Goal: Use online tool/utility: Utilize a website feature to perform a specific function

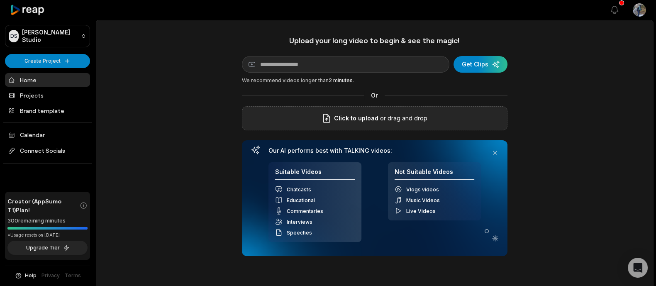
click at [374, 112] on div "Click to upload or drag and drop" at bounding box center [374, 118] width 265 height 24
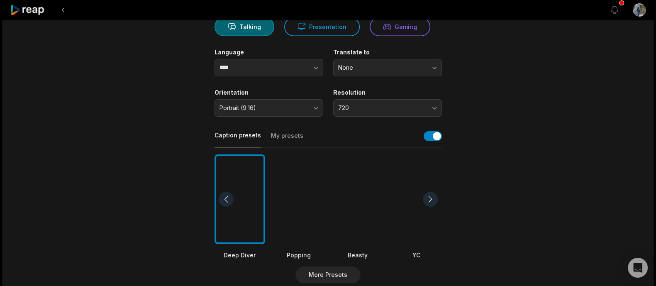
scroll to position [100, 0]
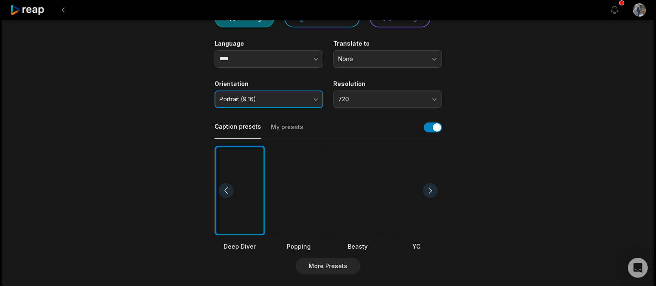
click at [268, 99] on span "Portrait (9:16)" at bounding box center [262, 98] width 87 height 7
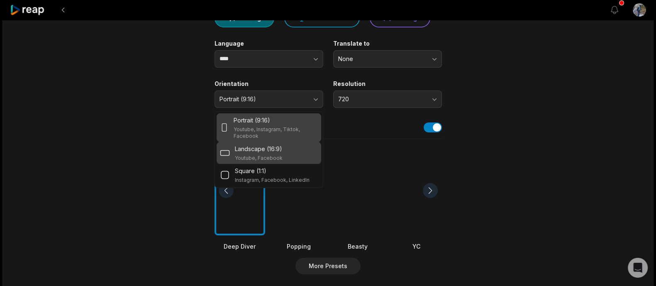
click at [271, 149] on p "Landscape (16:9)" at bounding box center [258, 148] width 47 height 9
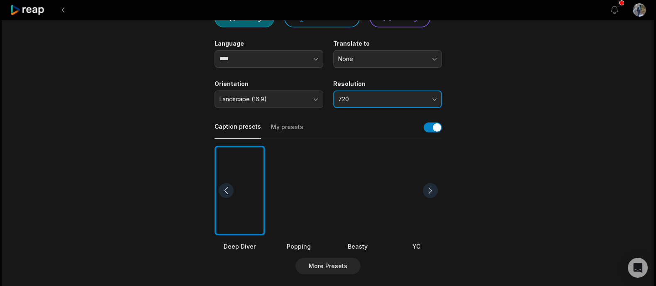
click at [416, 97] on span "720" at bounding box center [381, 98] width 87 height 7
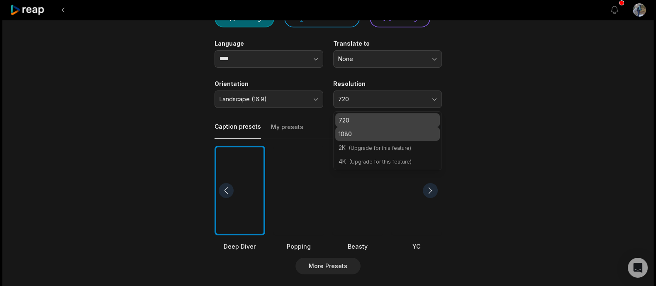
click at [399, 133] on p "1080" at bounding box center [387, 133] width 98 height 9
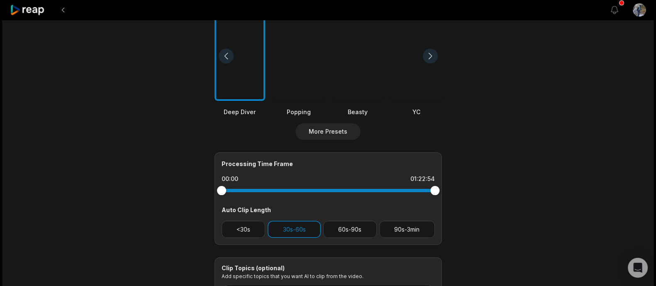
scroll to position [315, 0]
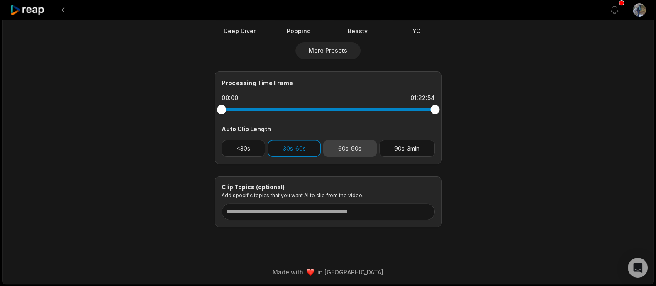
click at [364, 144] on button "60s-90s" at bounding box center [350, 148] width 54 height 17
click at [409, 150] on button "90s-3min" at bounding box center [407, 148] width 56 height 17
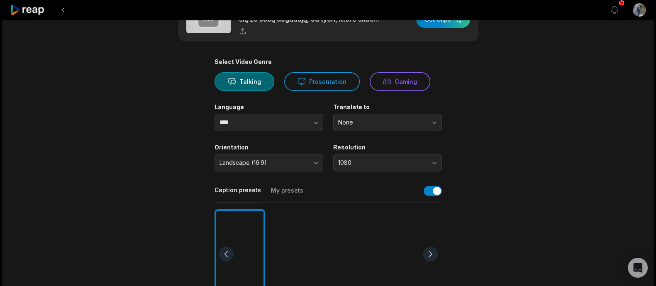
scroll to position [1, 0]
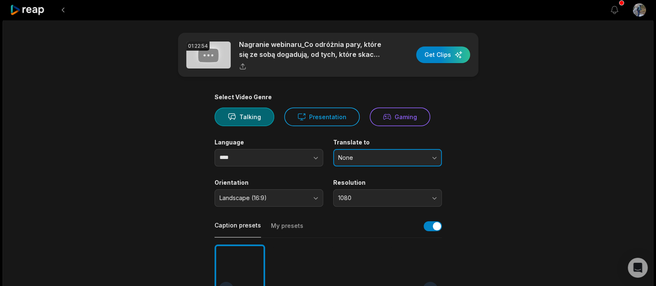
click at [402, 163] on button "None" at bounding box center [387, 157] width 109 height 17
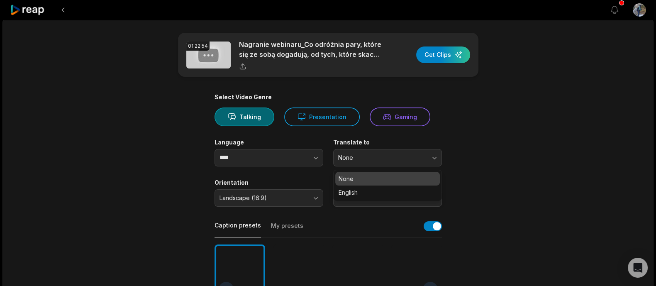
click at [485, 141] on main "01:22:54 Nagranie webinaru_Co odróżnia pary, które się ze sobą dogadują, od tyc…" at bounding box center [328, 287] width 402 height 508
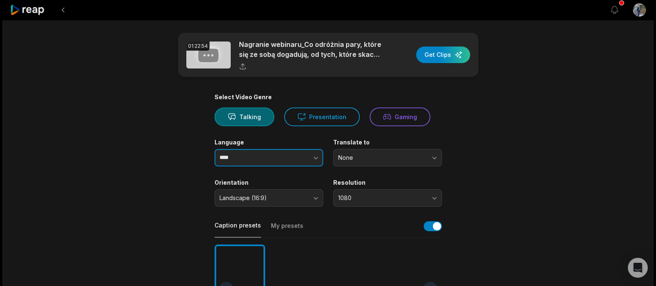
click at [304, 160] on button "button" at bounding box center [298, 157] width 47 height 17
type input "******"
click at [479, 172] on main "01:22:54 Nagranie webinaru_Co odróżnia pary, które się ze sobą dogadują, od tyc…" at bounding box center [328, 287] width 402 height 508
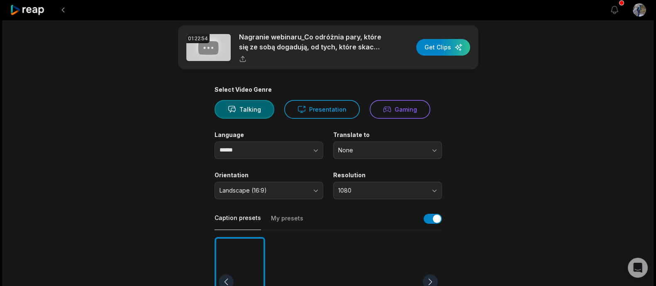
scroll to position [0, 0]
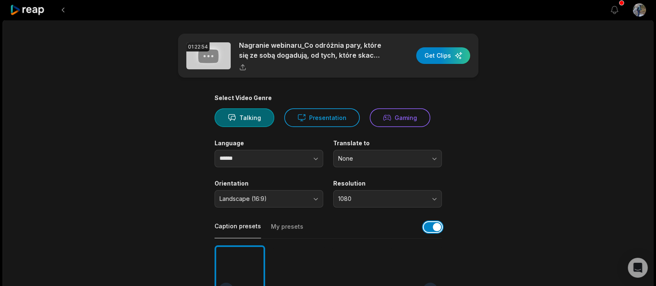
click at [431, 229] on button "button" at bounding box center [433, 227] width 18 height 10
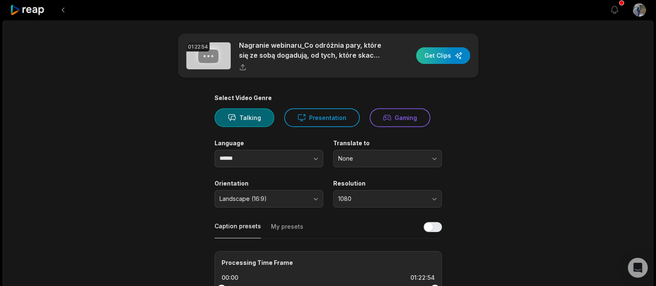
click at [443, 52] on div "button" at bounding box center [443, 55] width 54 height 17
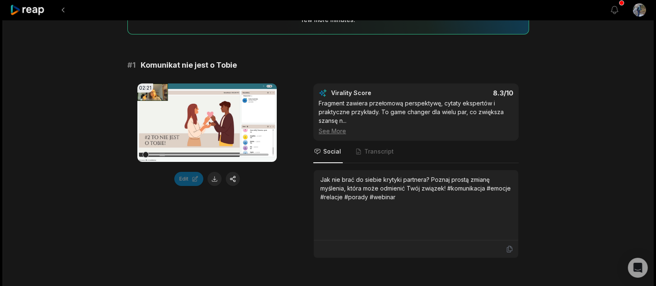
scroll to position [127, 0]
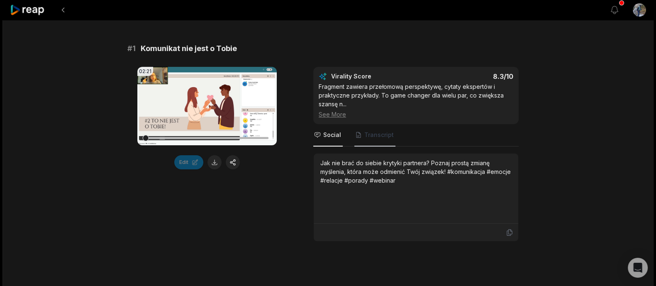
click at [372, 136] on span "Transcript" at bounding box center [378, 135] width 29 height 8
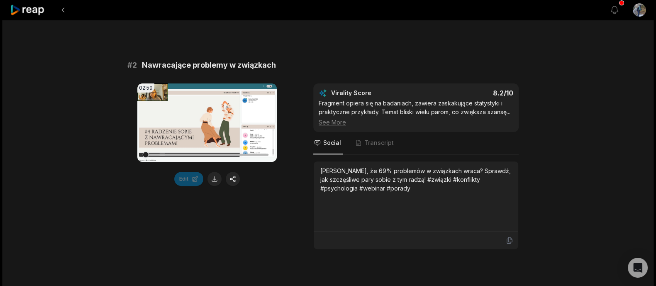
scroll to position [385, 0]
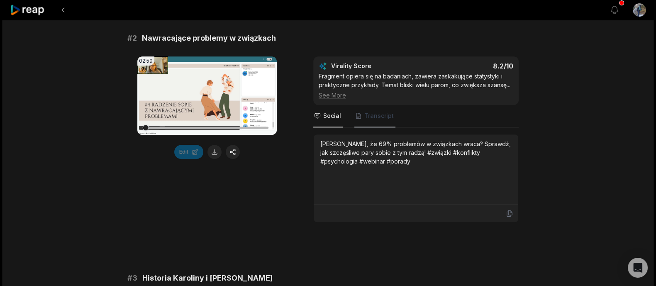
click at [377, 114] on span "Transcript" at bounding box center [378, 116] width 29 height 8
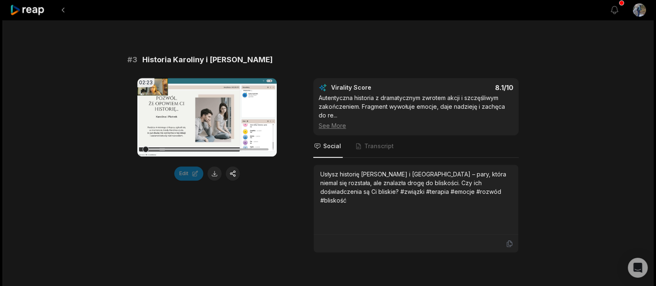
scroll to position [617, 0]
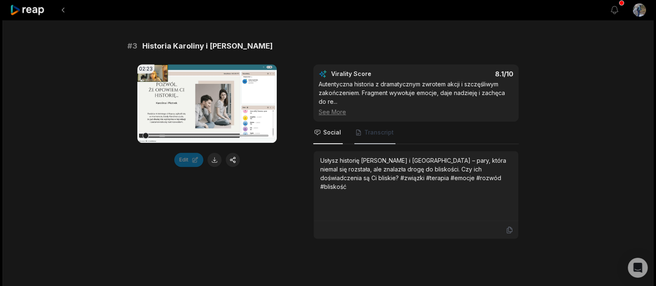
click at [365, 141] on span "Transcript" at bounding box center [374, 133] width 41 height 22
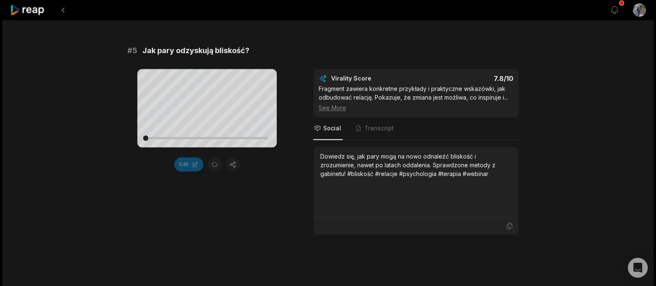
scroll to position [1116, 0]
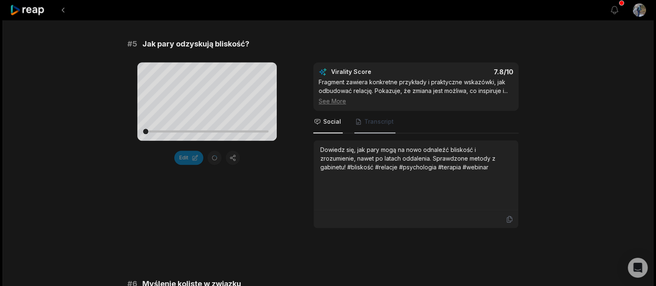
click at [385, 120] on span "Transcript" at bounding box center [378, 121] width 29 height 8
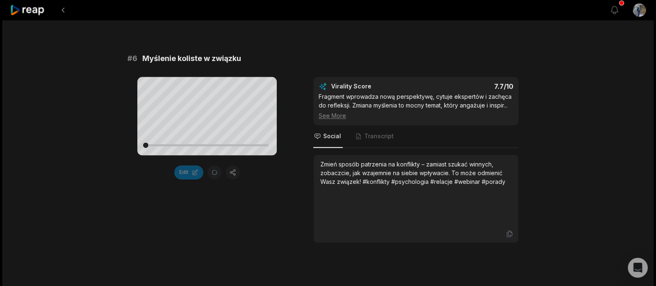
scroll to position [1345, 0]
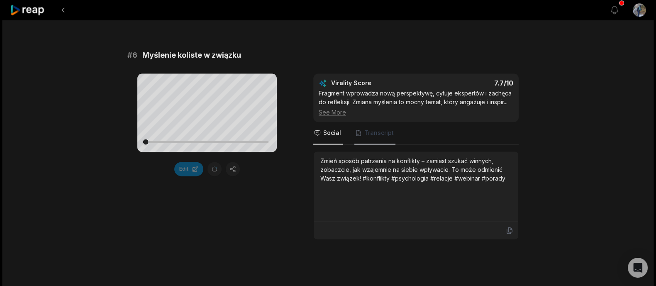
click at [372, 132] on span "Transcript" at bounding box center [378, 133] width 29 height 8
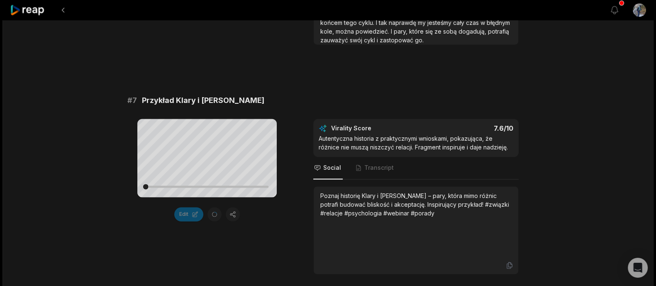
scroll to position [1553, 0]
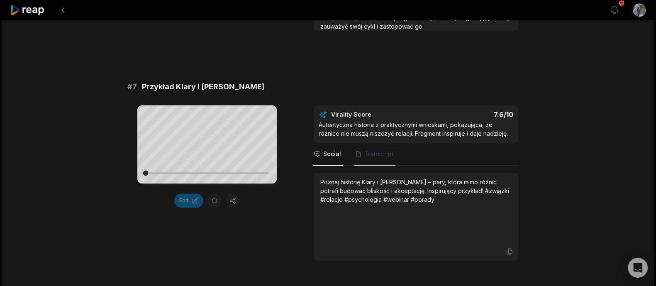
click at [373, 150] on span "Transcript" at bounding box center [378, 154] width 29 height 8
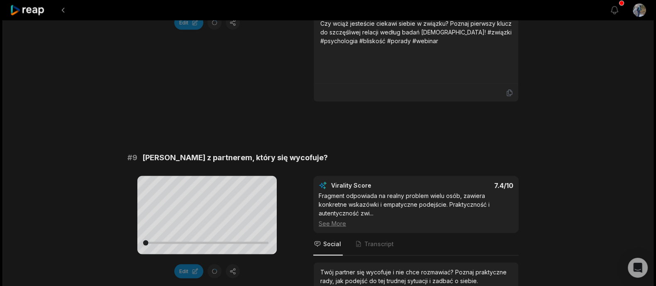
scroll to position [2066, 0]
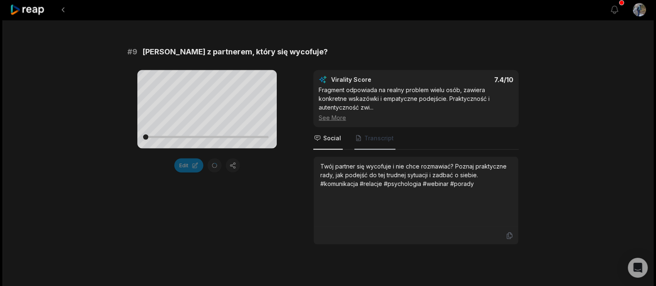
click at [379, 137] on span "Transcript" at bounding box center [378, 138] width 29 height 8
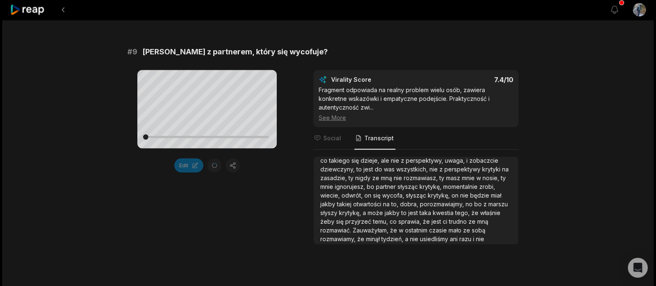
scroll to position [257, 0]
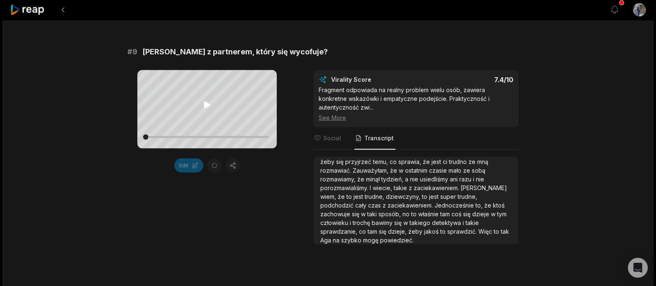
click at [205, 105] on icon at bounding box center [207, 105] width 6 height 7
click at [205, 105] on icon at bounding box center [207, 105] width 10 height 10
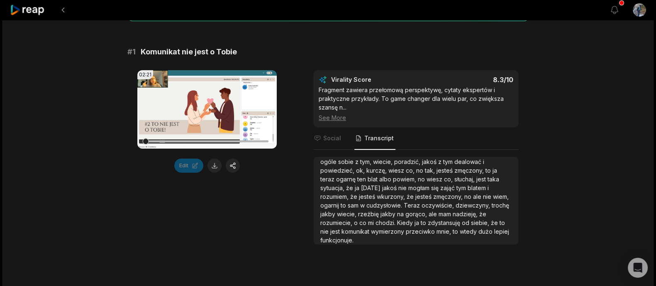
scroll to position [127, 0]
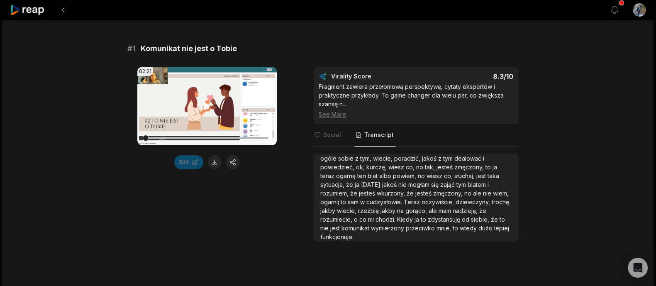
click at [202, 108] on icon at bounding box center [207, 106] width 10 height 10
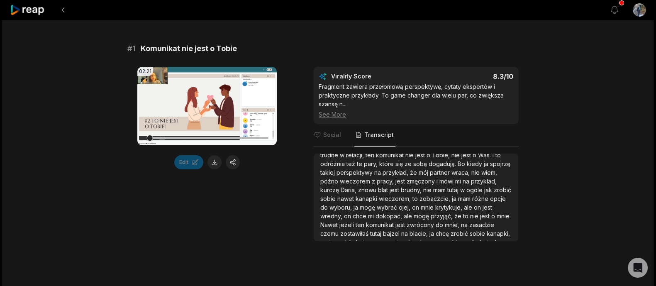
scroll to position [0, 0]
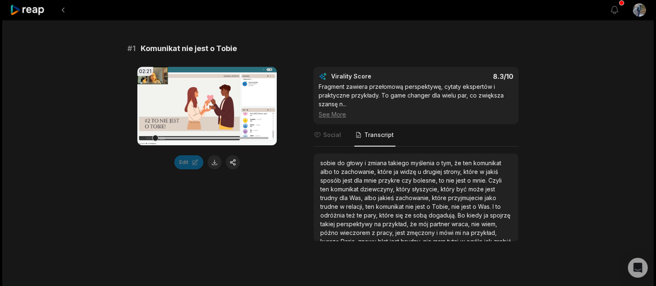
click at [209, 105] on icon at bounding box center [207, 105] width 3 height 5
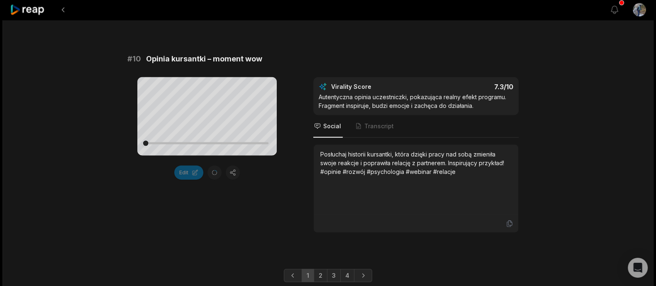
scroll to position [2331, 0]
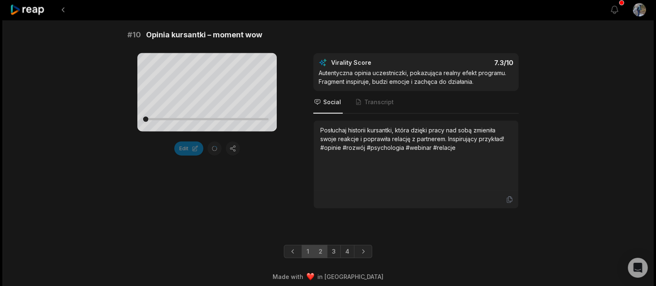
click at [319, 245] on link "2" at bounding box center [321, 251] width 14 height 13
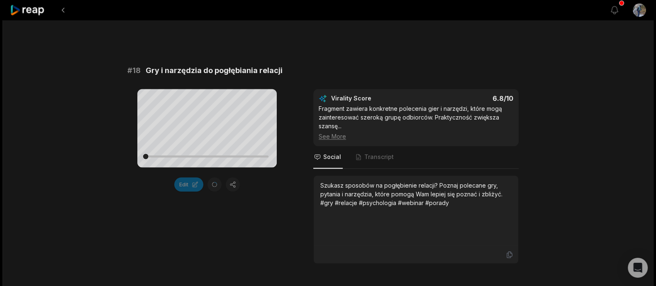
scroll to position [1792, 0]
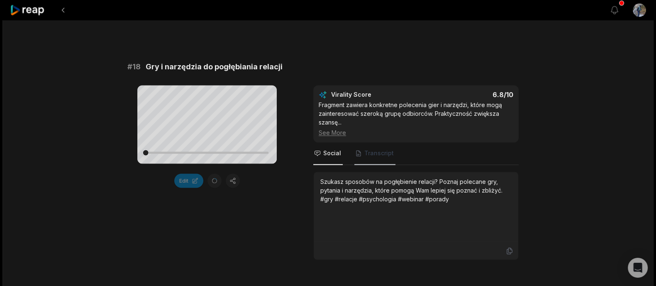
click at [370, 149] on span "Transcript" at bounding box center [378, 153] width 29 height 8
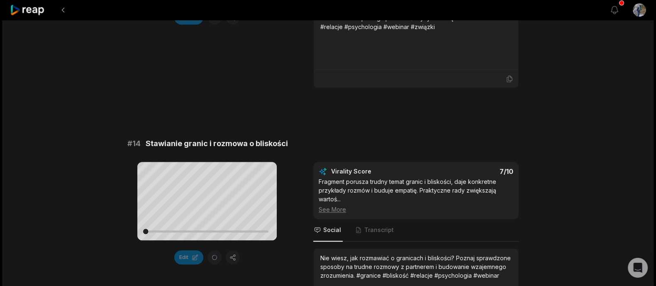
scroll to position [0, 0]
